Goal: Information Seeking & Learning: Find specific fact

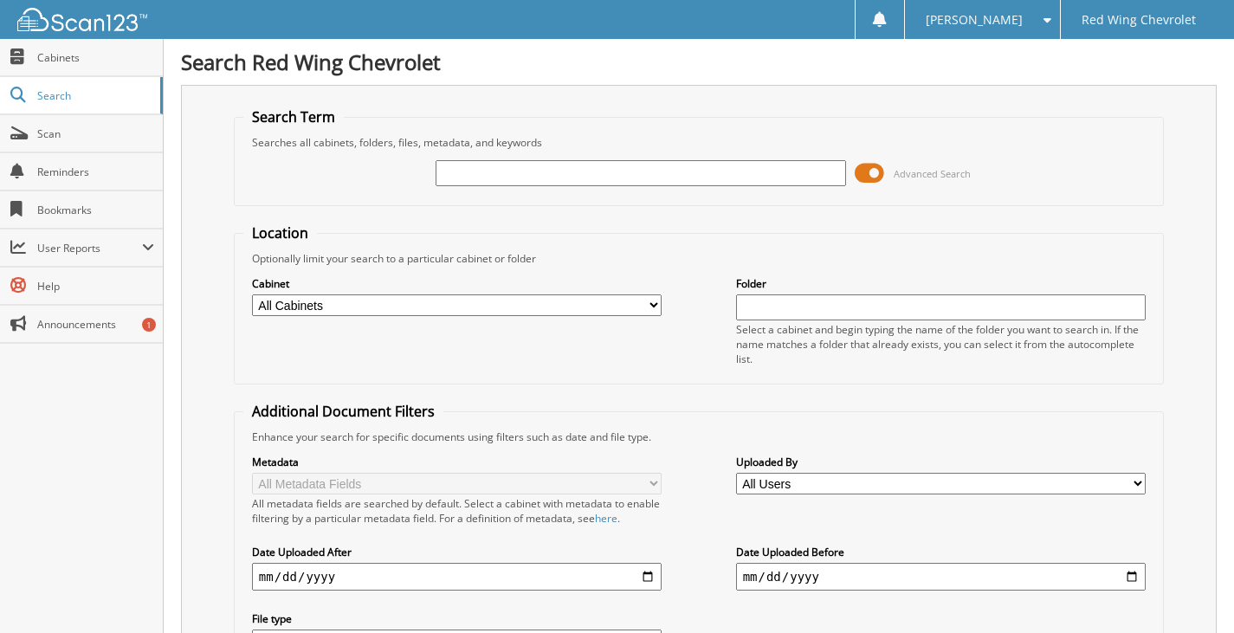
click at [467, 167] on input "text" at bounding box center [641, 173] width 410 height 26
type input "149110"
click at [632, 314] on select "All Cabinets CHEV CAR DEALS CHEV SERVICE RO FC CAR DEALS Needs Filing" at bounding box center [457, 305] width 410 height 22
select select "4050"
click at [252, 294] on select "All Cabinets CHEV CAR DEALS CHEV SERVICE RO FC CAR DEALS Needs Filing" at bounding box center [457, 305] width 410 height 22
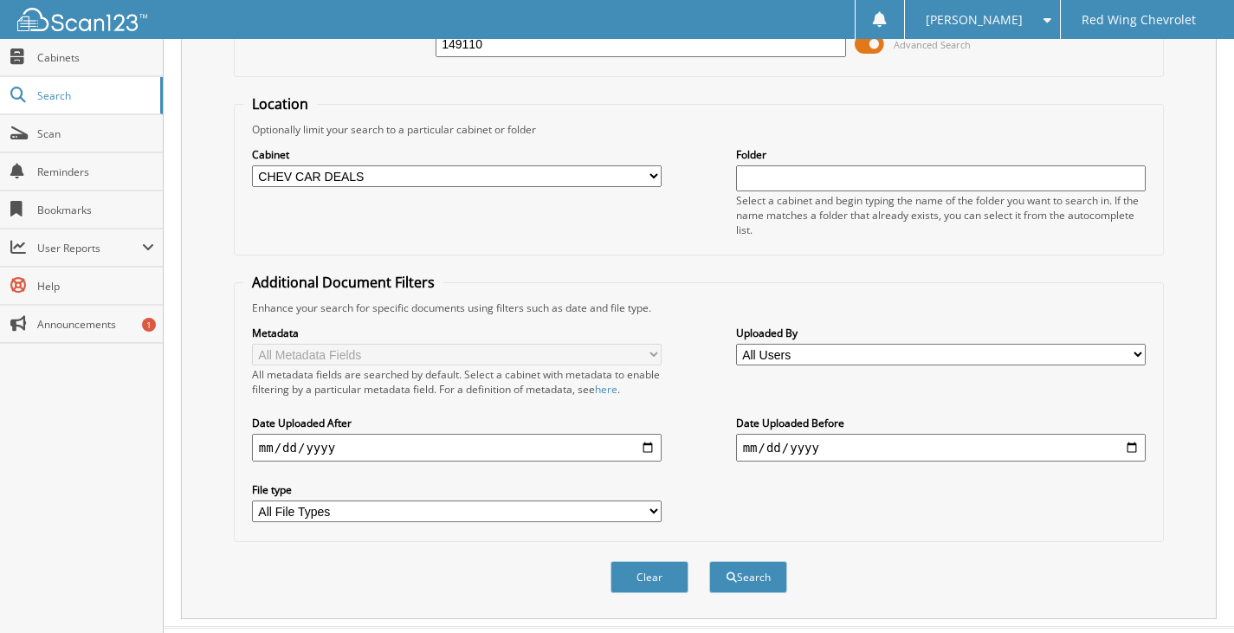
scroll to position [168, 0]
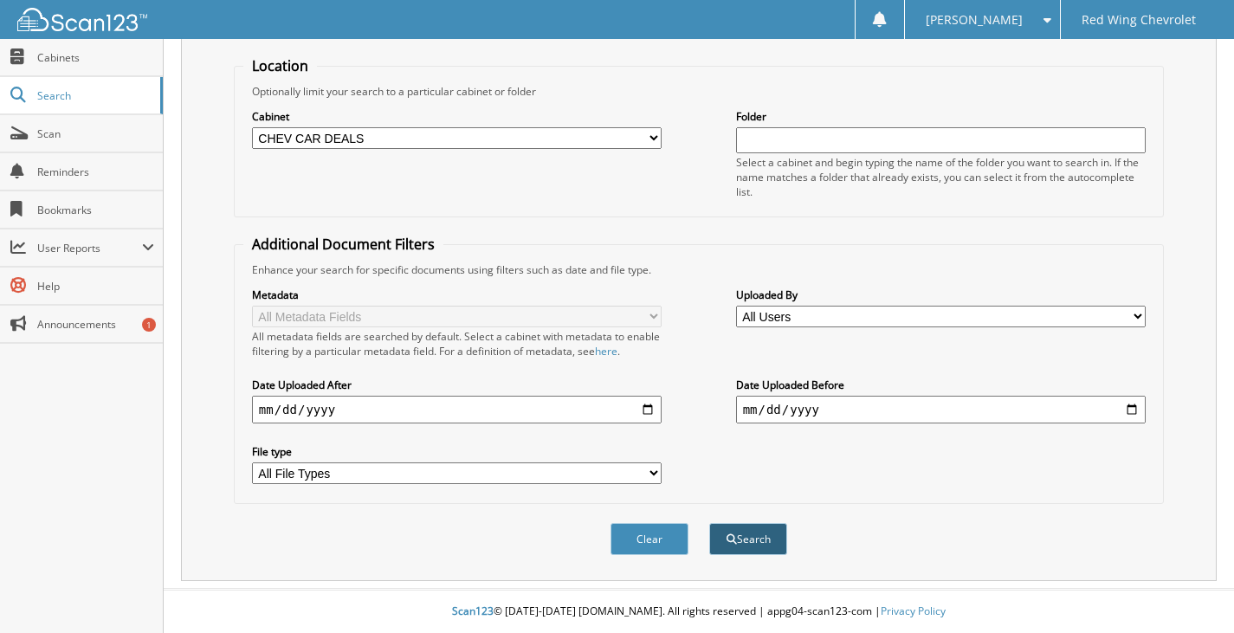
click at [729, 532] on button "Search" at bounding box center [748, 539] width 78 height 32
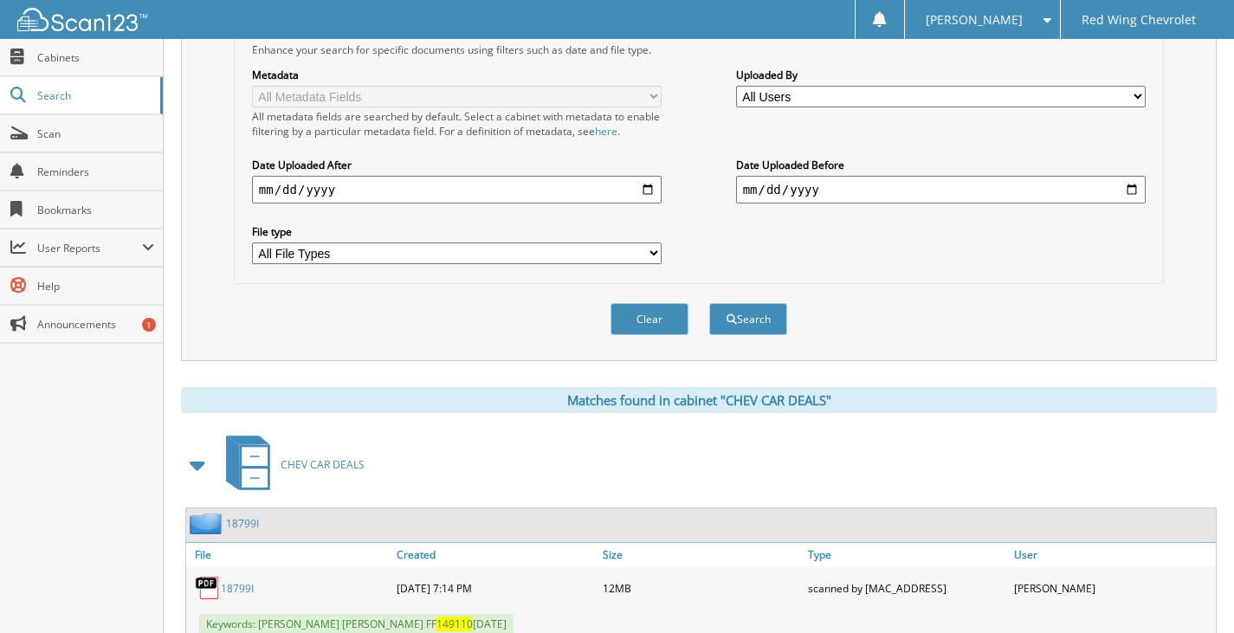
scroll to position [446, 0]
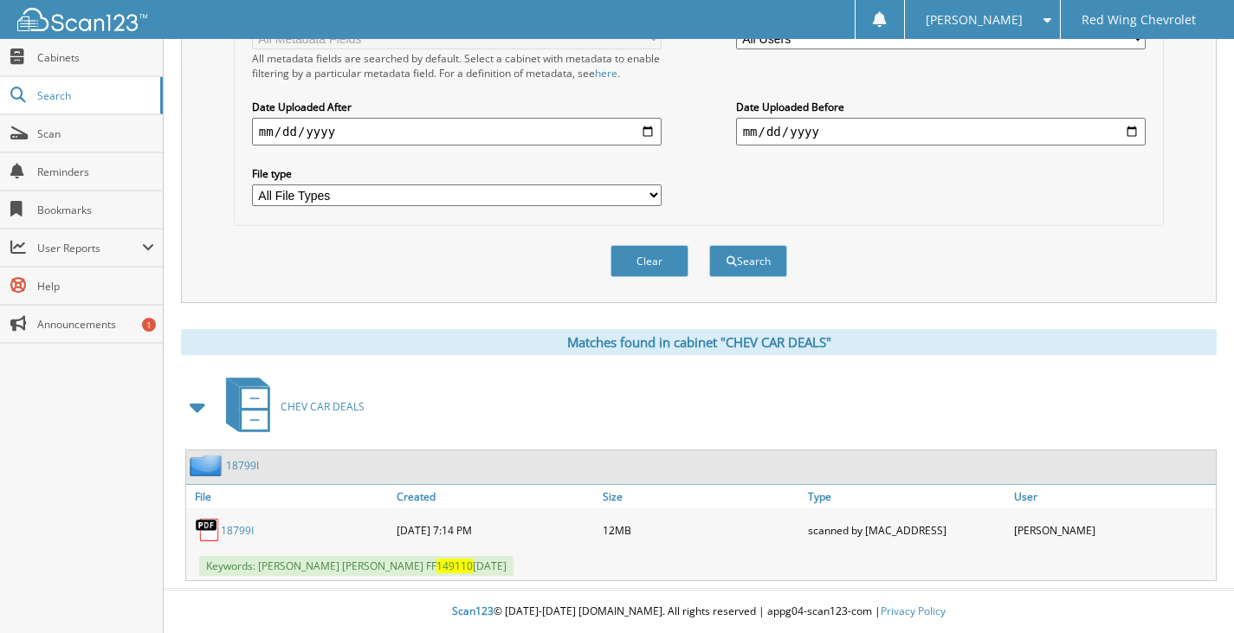
click at [242, 525] on link "18799I" at bounding box center [237, 530] width 33 height 15
